Goal: Transaction & Acquisition: Obtain resource

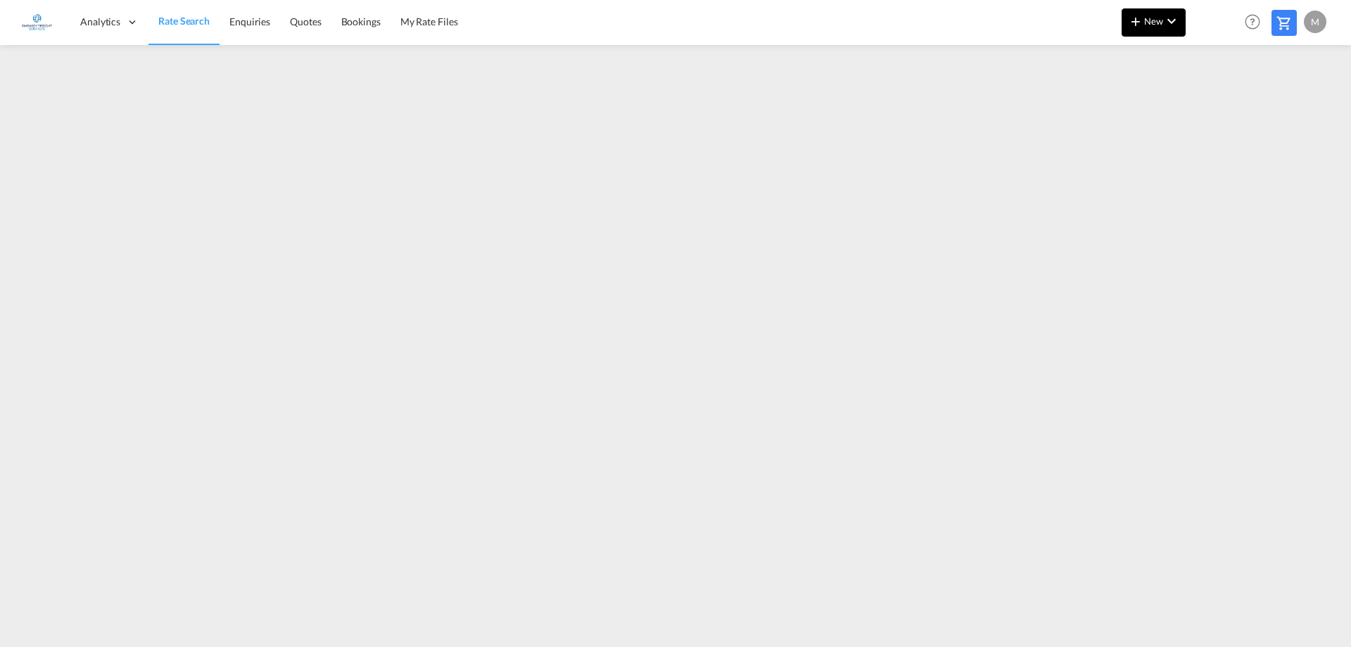
click at [1139, 24] on md-icon "icon-plus 400-fg" at bounding box center [1136, 21] width 17 height 17
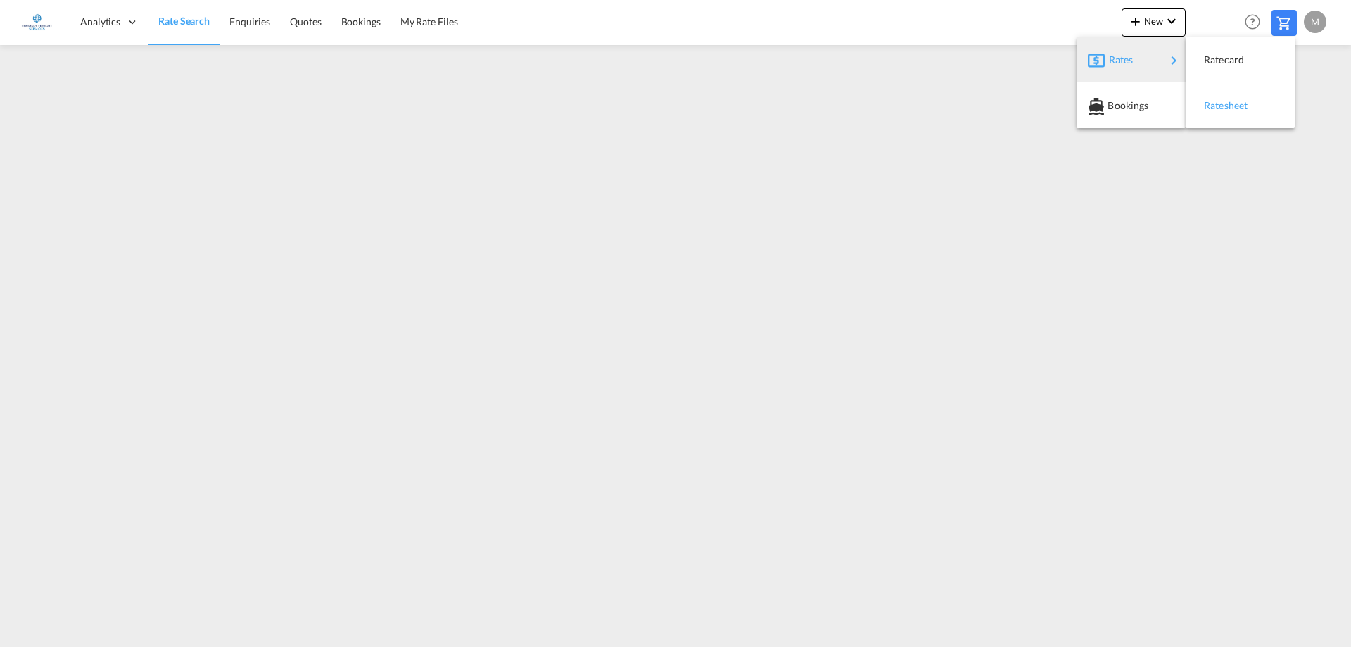
click at [1220, 100] on span "Ratesheet" at bounding box center [1211, 106] width 15 height 28
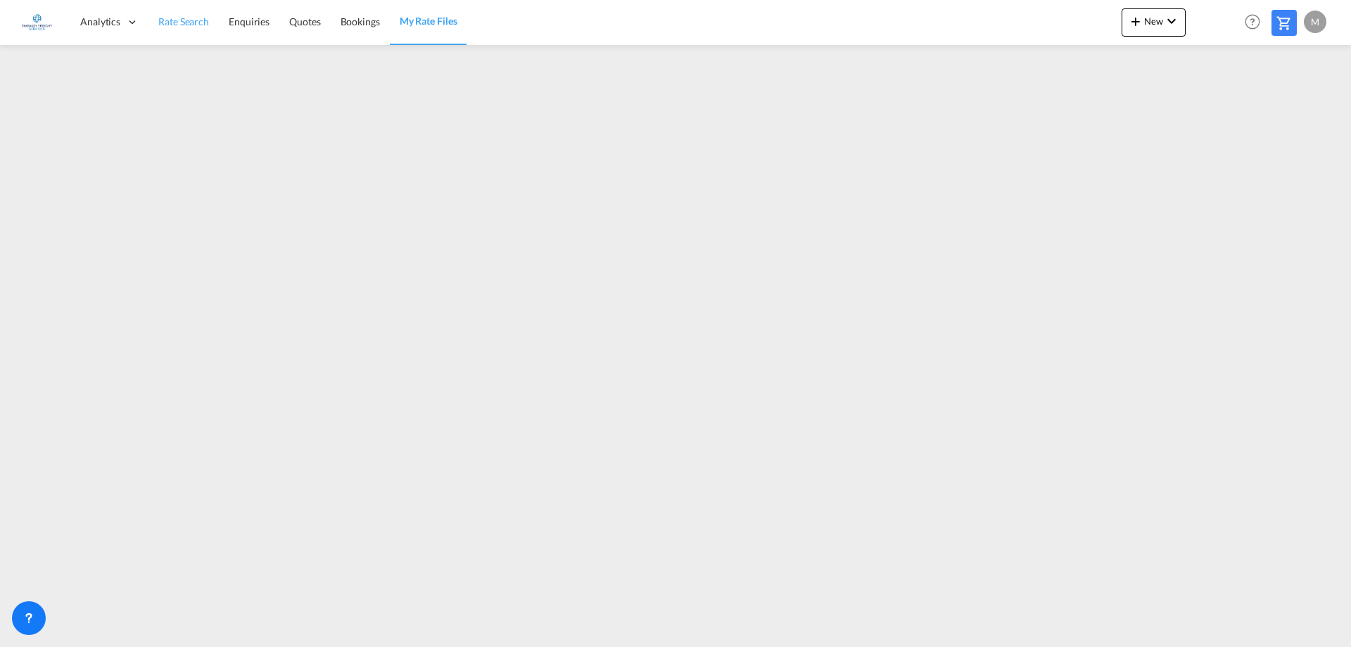
click at [191, 25] on span "Rate Search" at bounding box center [183, 21] width 51 height 12
drag, startPoint x: 175, startPoint y: 24, endPoint x: 175, endPoint y: 34, distance: 9.9
click at [175, 24] on span "Rate Search" at bounding box center [183, 21] width 51 height 12
click at [1156, 21] on span "New" at bounding box center [1154, 20] width 53 height 11
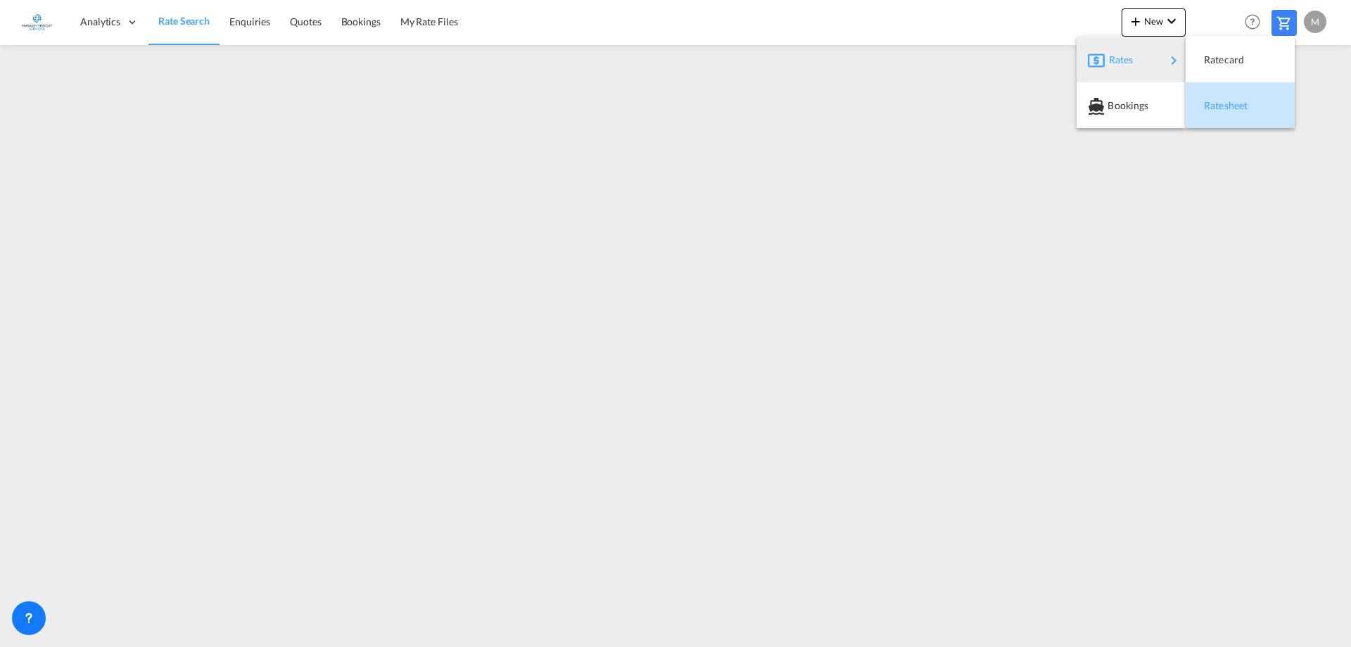
click at [1220, 106] on span "Ratesheet" at bounding box center [1211, 106] width 15 height 28
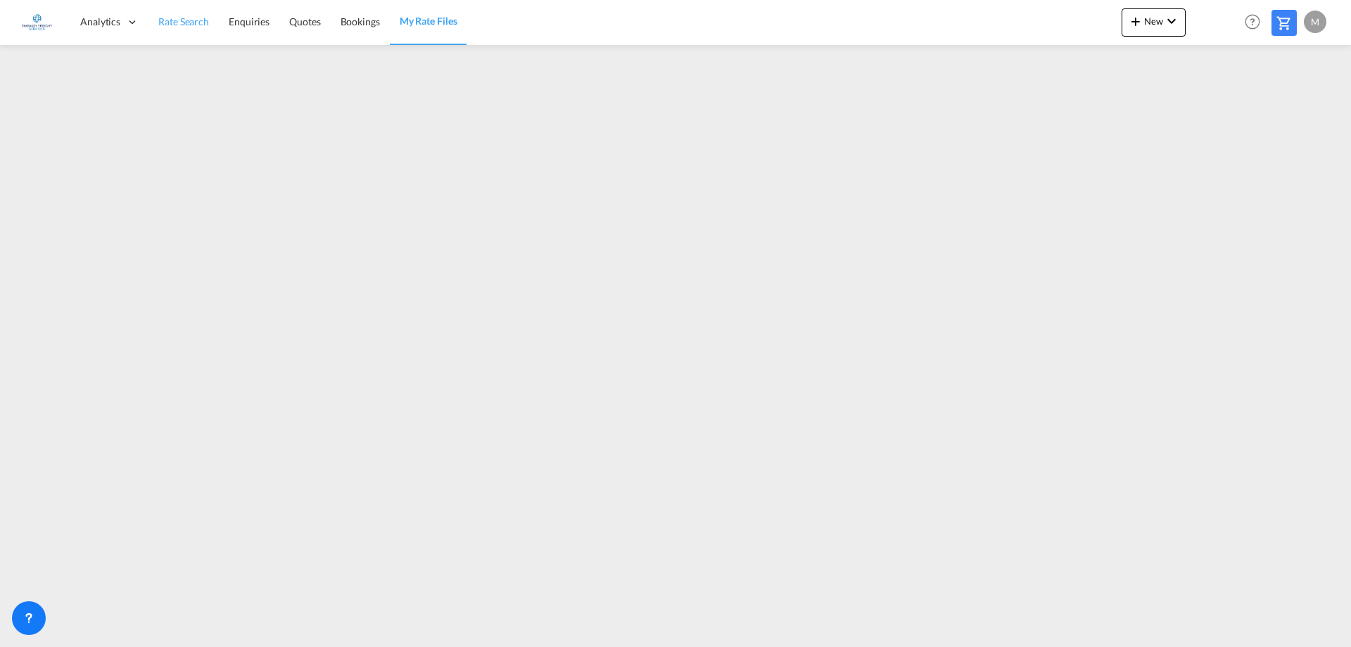
click at [173, 25] on span "Rate Search" at bounding box center [183, 21] width 51 height 12
